Goal: Information Seeking & Learning: Understand process/instructions

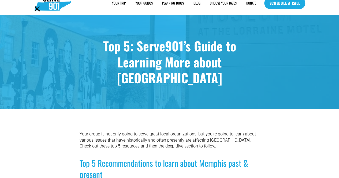
click at [142, 2] on link "YOUR GUIDES" at bounding box center [143, 4] width 17 height 6
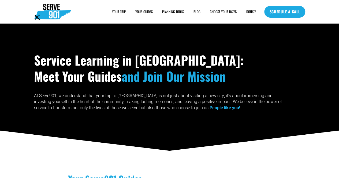
click at [0, 0] on span "SAMPLE SCHEDULE" at bounding box center [0, 0] width 0 height 0
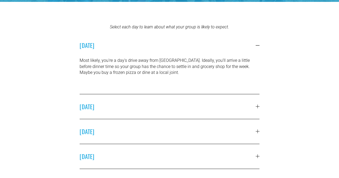
scroll to position [116, 0]
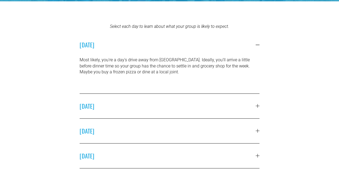
click at [253, 106] on span "SUNDAY" at bounding box center [168, 106] width 176 height 9
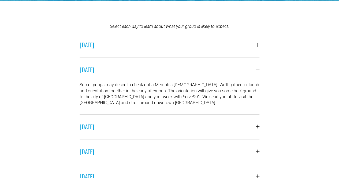
click at [258, 126] on div at bounding box center [258, 127] width 4 height 4
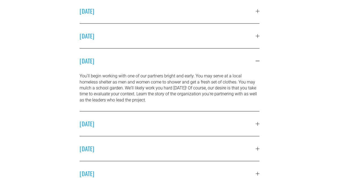
scroll to position [150, 0]
click at [258, 124] on div at bounding box center [258, 124] width 4 height 0
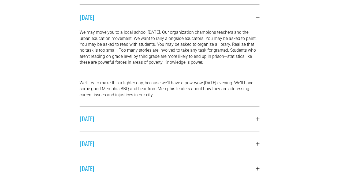
scroll to position [219, 0]
click at [258, 119] on div at bounding box center [258, 118] width 4 height 4
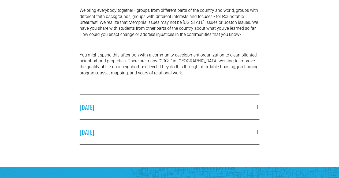
scroll to position [265, 0]
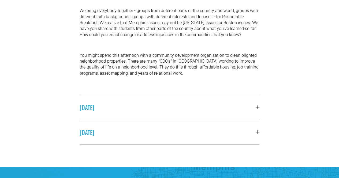
click at [257, 108] on div at bounding box center [258, 108] width 4 height 4
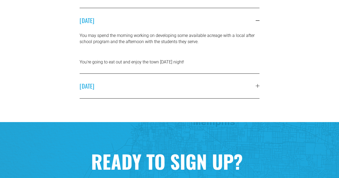
click at [255, 88] on span "FRIDAY" at bounding box center [168, 86] width 176 height 9
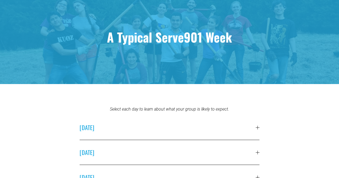
scroll to position [0, 0]
